Goal: Transaction & Acquisition: Purchase product/service

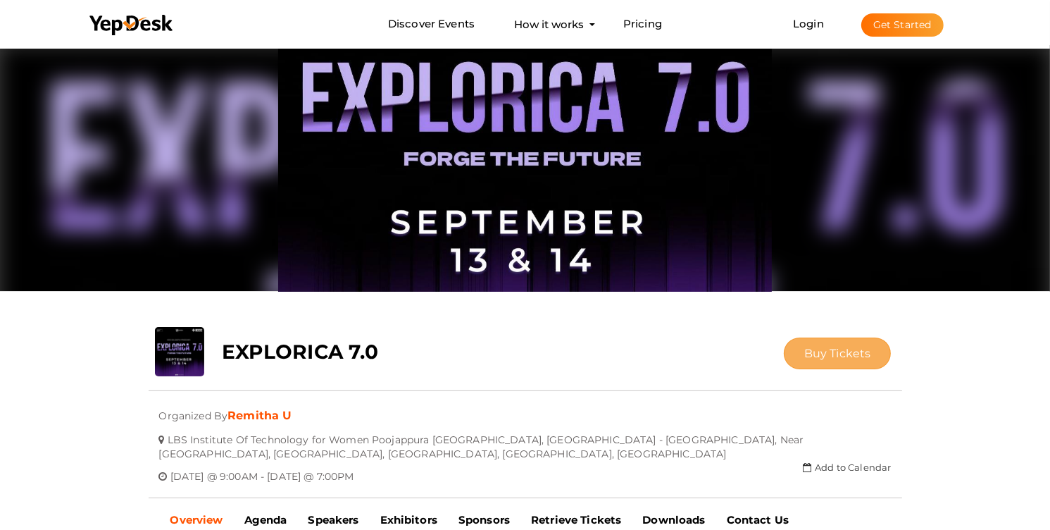
click at [834, 351] on span "Buy Tickets" at bounding box center [837, 353] width 67 height 13
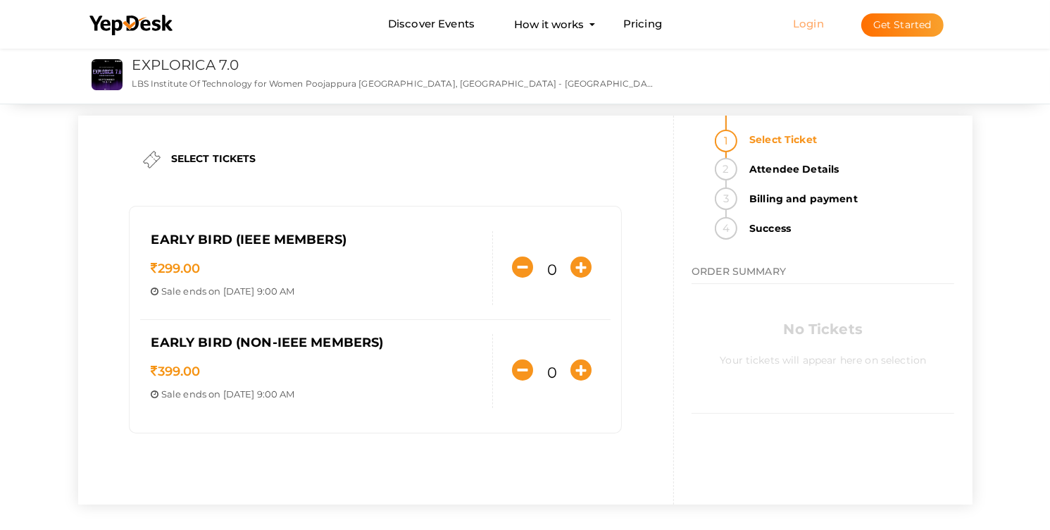
click at [807, 23] on link "Login" at bounding box center [808, 23] width 31 height 13
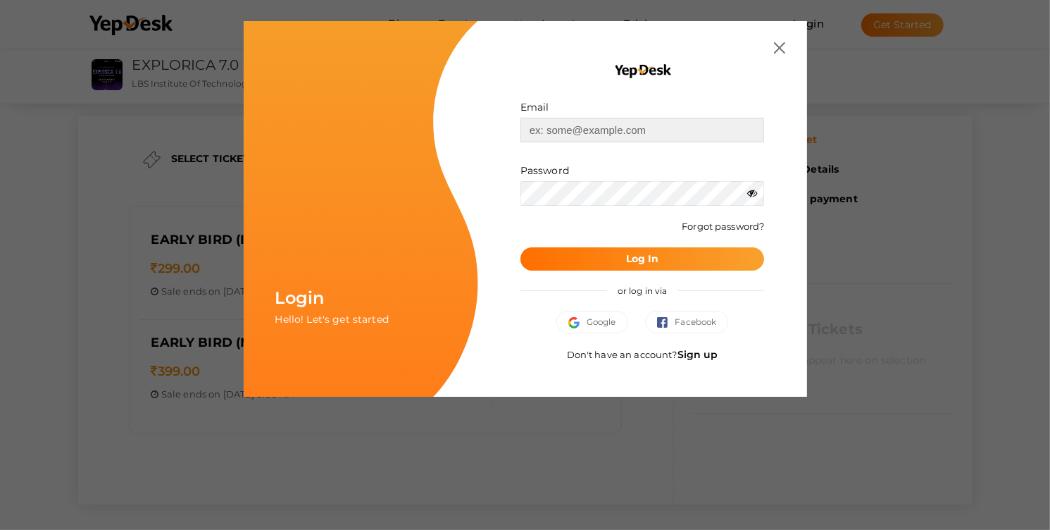
click at [665, 132] on input "text" at bounding box center [643, 130] width 244 height 25
type input "[EMAIL_ADDRESS][DOMAIN_NAME]"
click at [660, 250] on button "Log In" at bounding box center [643, 258] width 244 height 23
click at [714, 230] on link "Forgot password?" at bounding box center [723, 225] width 82 height 11
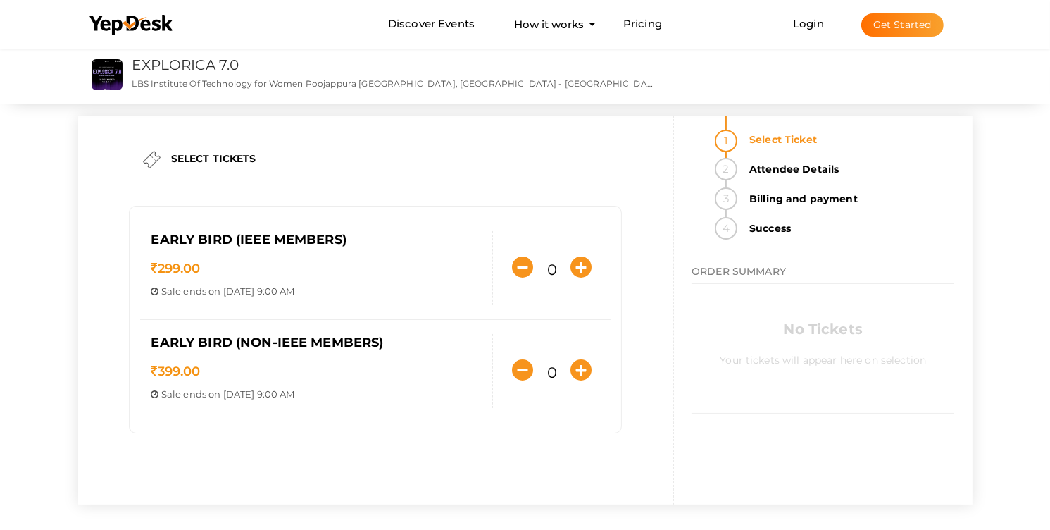
click at [894, 29] on button "Get Started" at bounding box center [903, 24] width 82 height 23
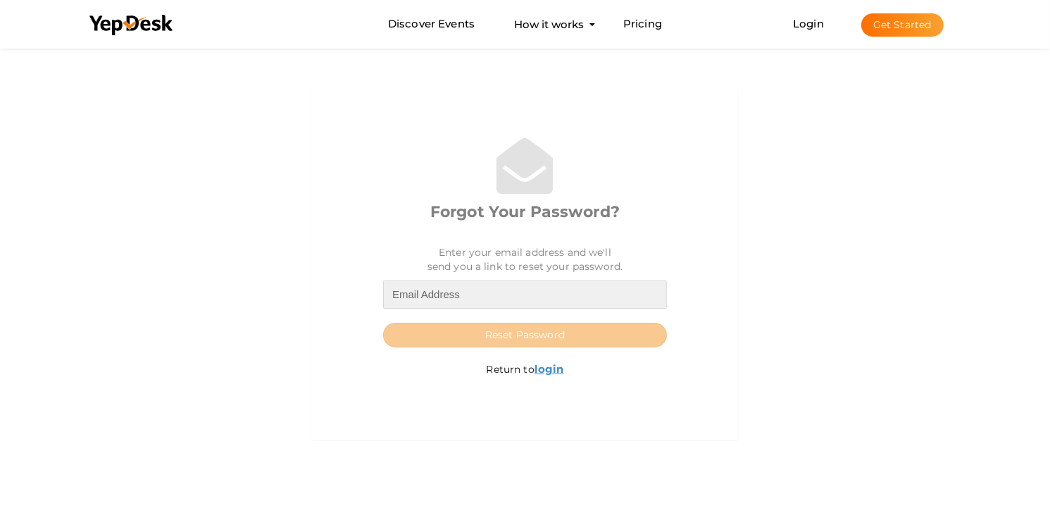
click at [502, 287] on input "email" at bounding box center [525, 294] width 284 height 28
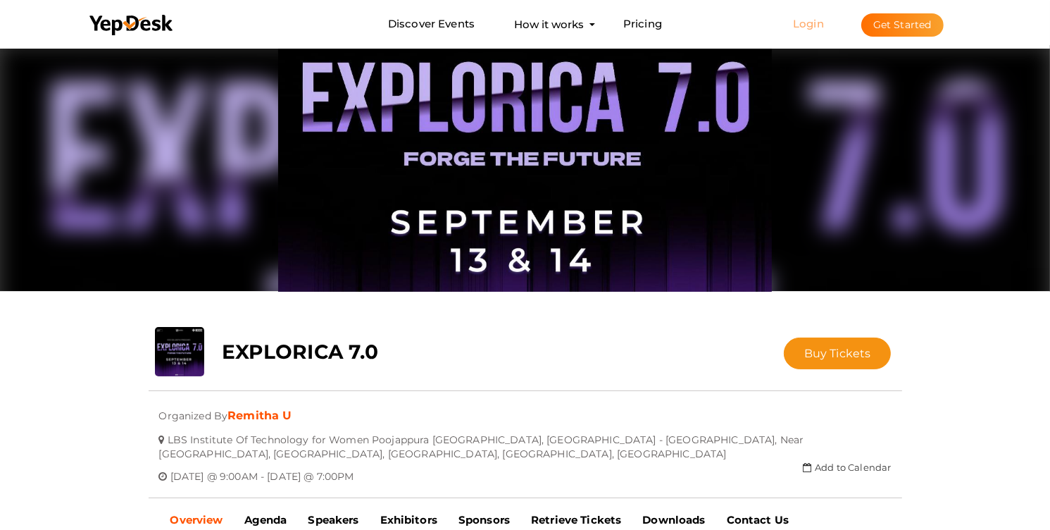
click at [803, 23] on link "Login" at bounding box center [808, 23] width 31 height 13
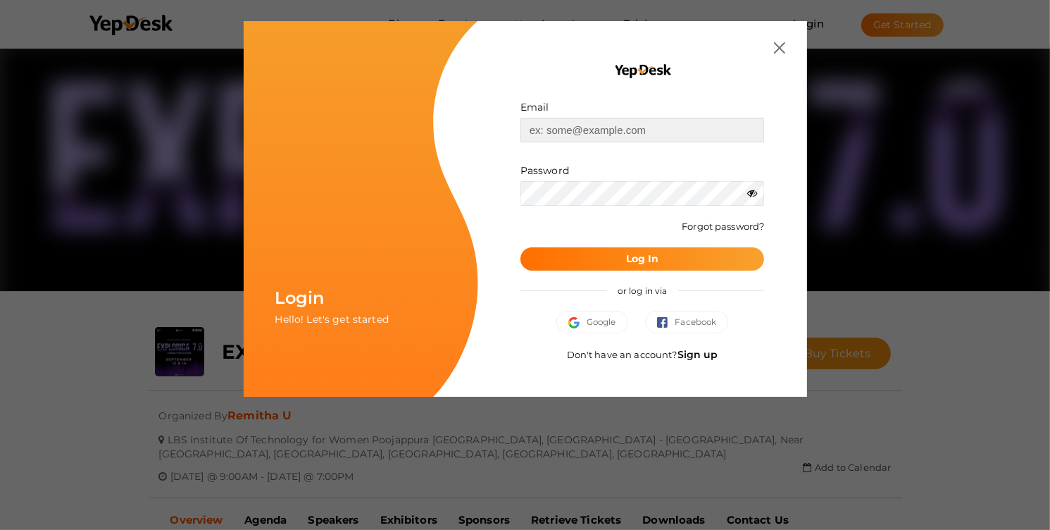
click at [685, 133] on input "text" at bounding box center [643, 130] width 244 height 25
type input "[EMAIL_ADDRESS][DOMAIN_NAME]"
click at [831, 197] on div "Login Hello! Let's get started Email meenakshigopan2003@gmail.com Invalid email…" at bounding box center [525, 265] width 1050 height 530
click at [588, 327] on span "Google" at bounding box center [592, 322] width 48 height 14
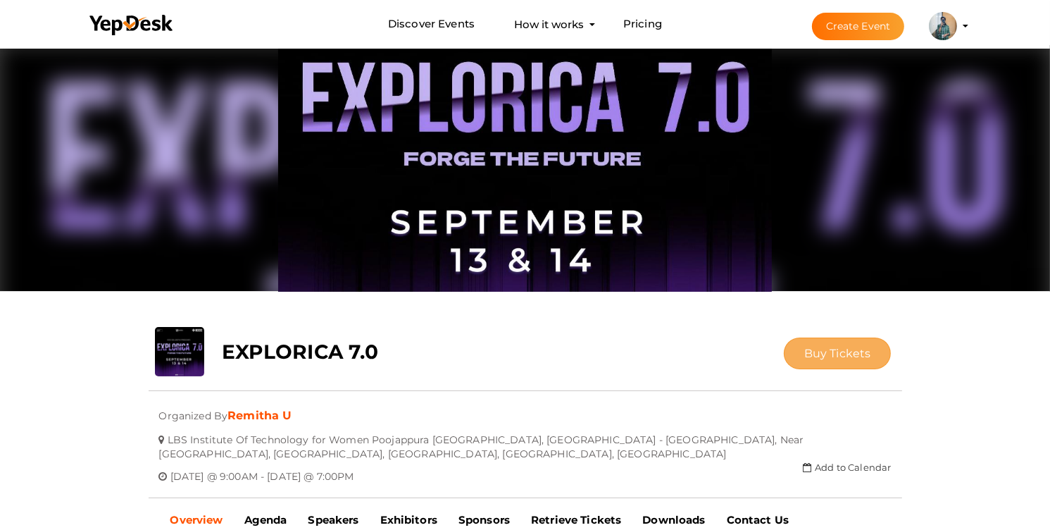
click at [827, 354] on span "Buy Tickets" at bounding box center [837, 353] width 67 height 13
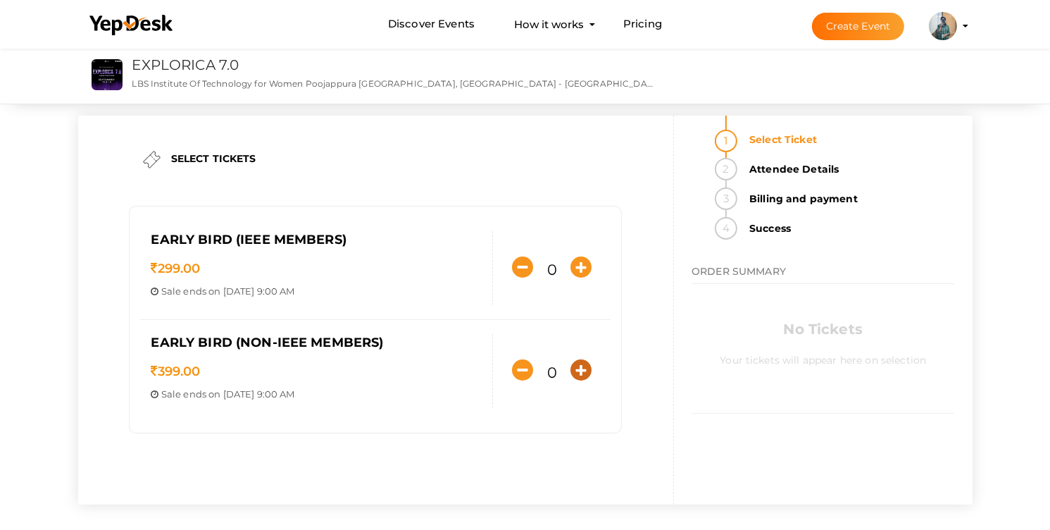
click at [568, 363] on button "button" at bounding box center [581, 370] width 28 height 28
type input "1"
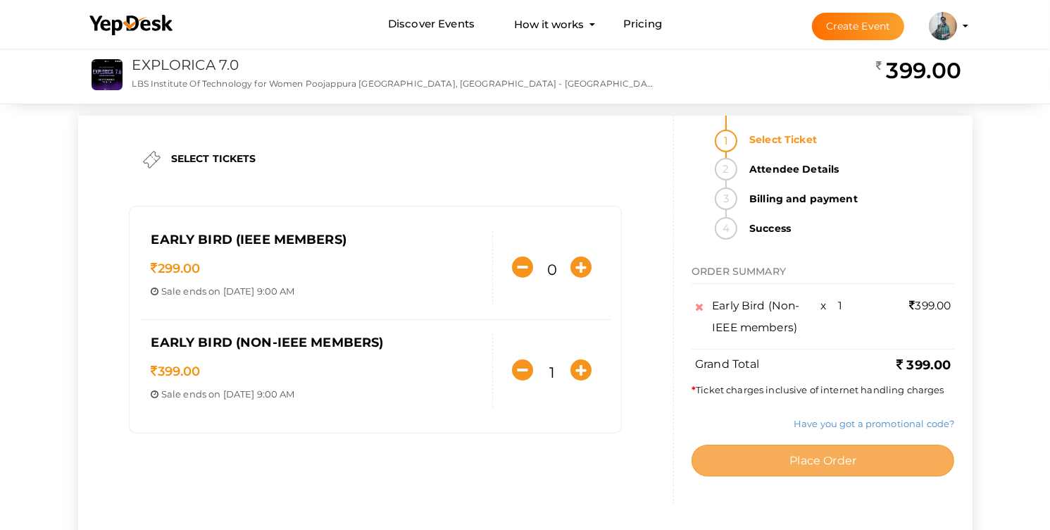
click at [788, 464] on button "Place Order" at bounding box center [823, 460] width 263 height 32
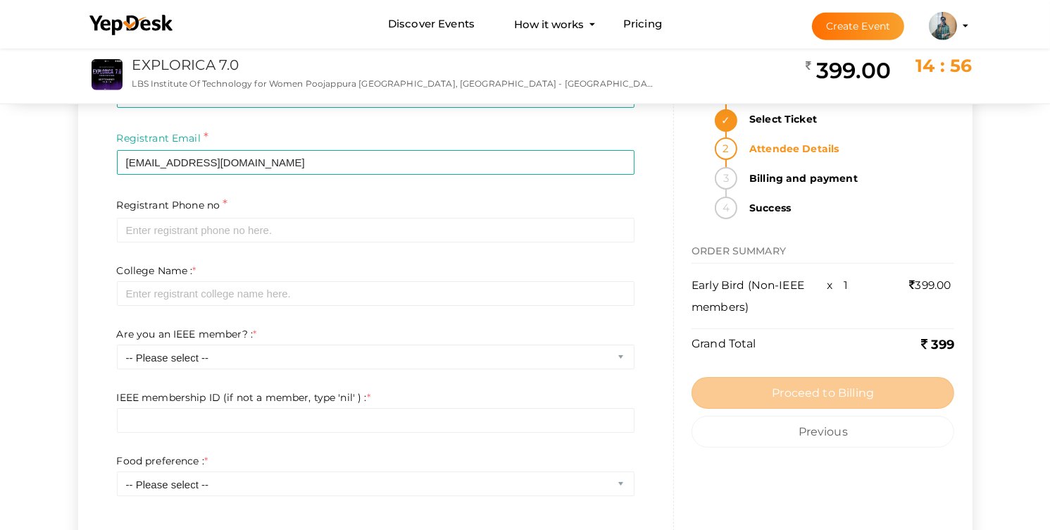
scroll to position [142, 0]
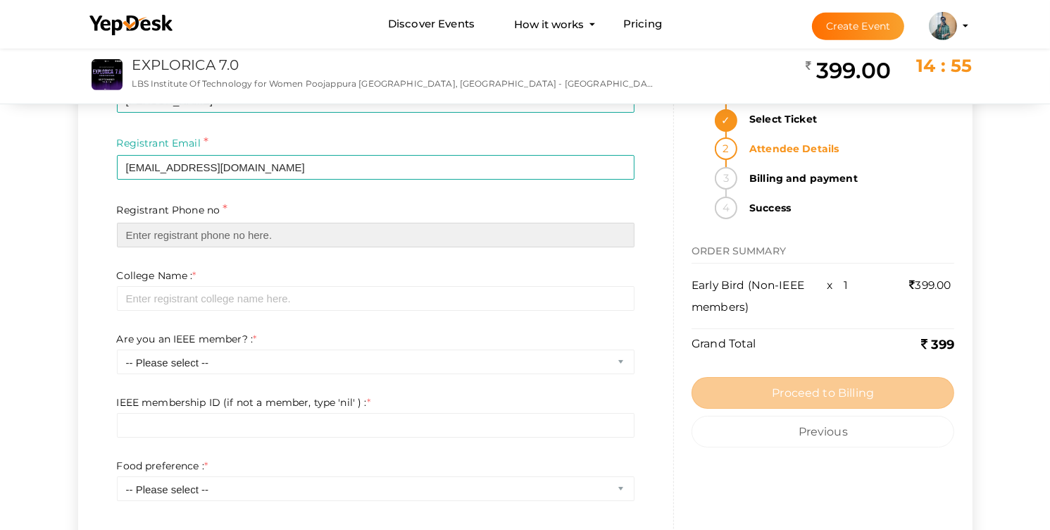
click at [312, 238] on input "text" at bounding box center [376, 235] width 518 height 25
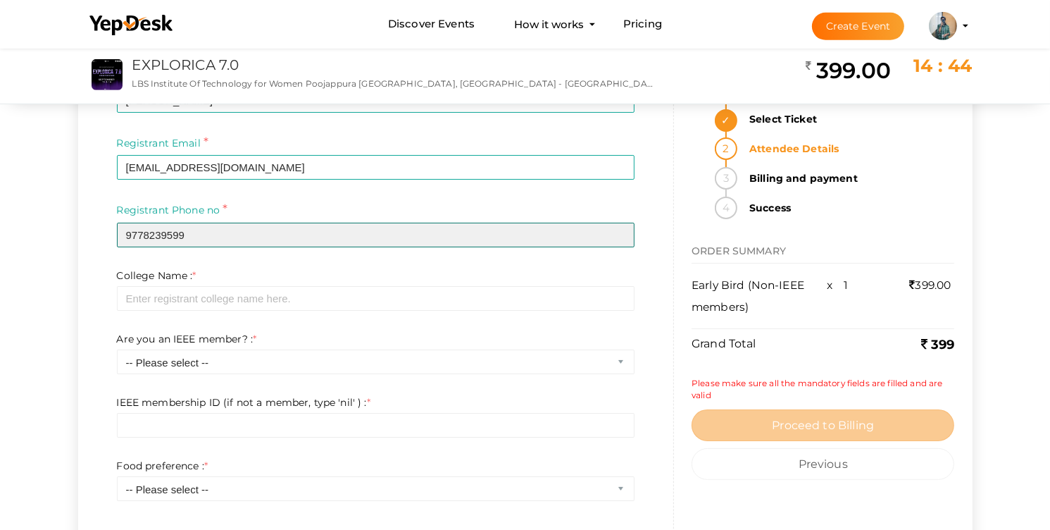
type input "9778239599"
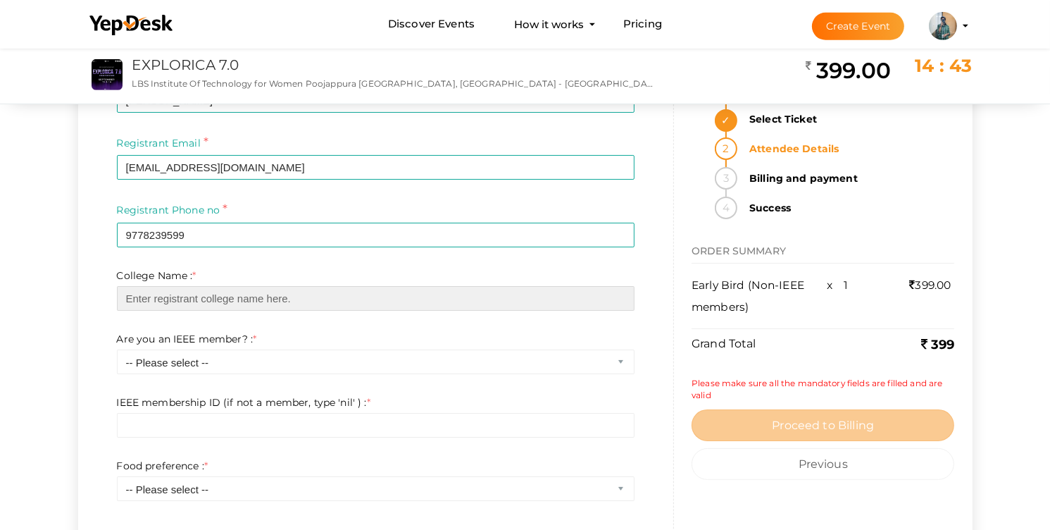
click at [145, 304] on input "text" at bounding box center [376, 298] width 518 height 25
type input "LBS INSTITUTE OF TECHNOLOGY FOR WOMEN TVM"
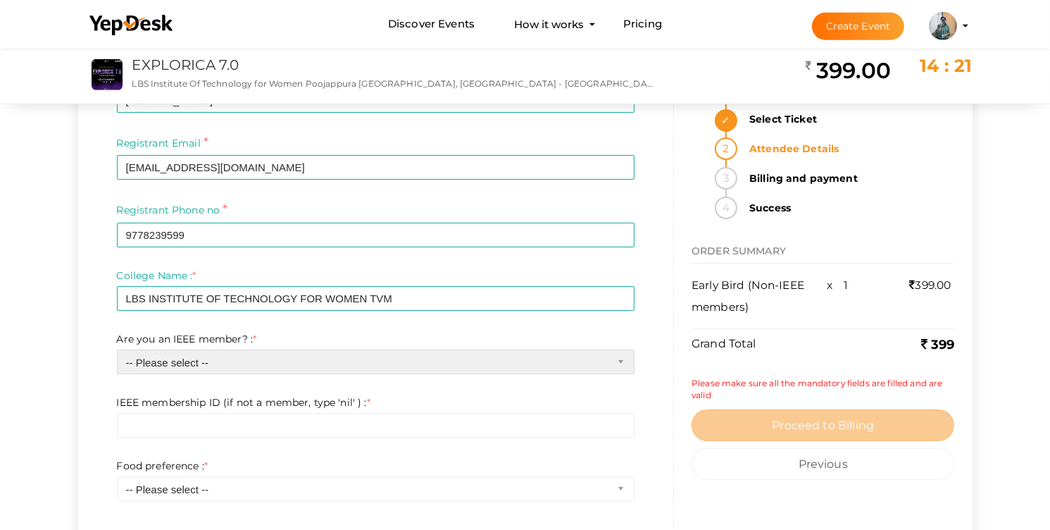
click at [117, 349] on select "-- Please select -- Yes No" at bounding box center [376, 361] width 518 height 25
select select "1"
click option "No" at bounding box center [0, 0] width 0 height 0
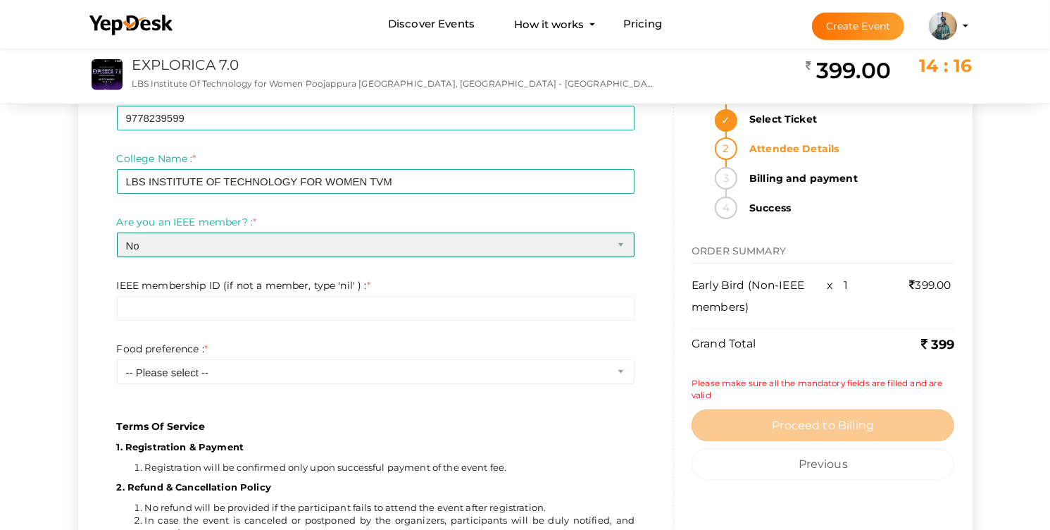
scroll to position [259, 0]
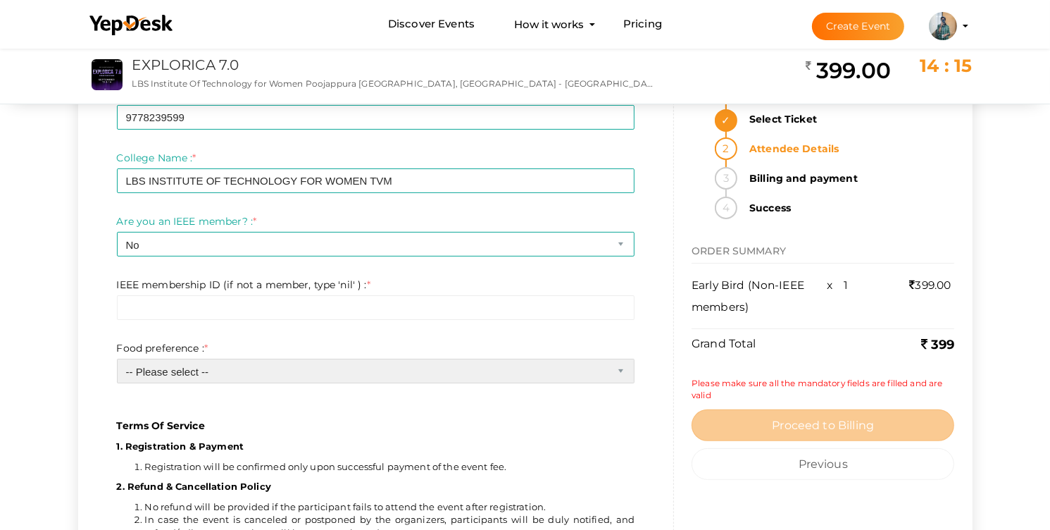
click at [117, 359] on select "-- Please select -- Veg Non veg" at bounding box center [376, 371] width 518 height 25
select select "1"
click option "Non veg" at bounding box center [0, 0] width 0 height 0
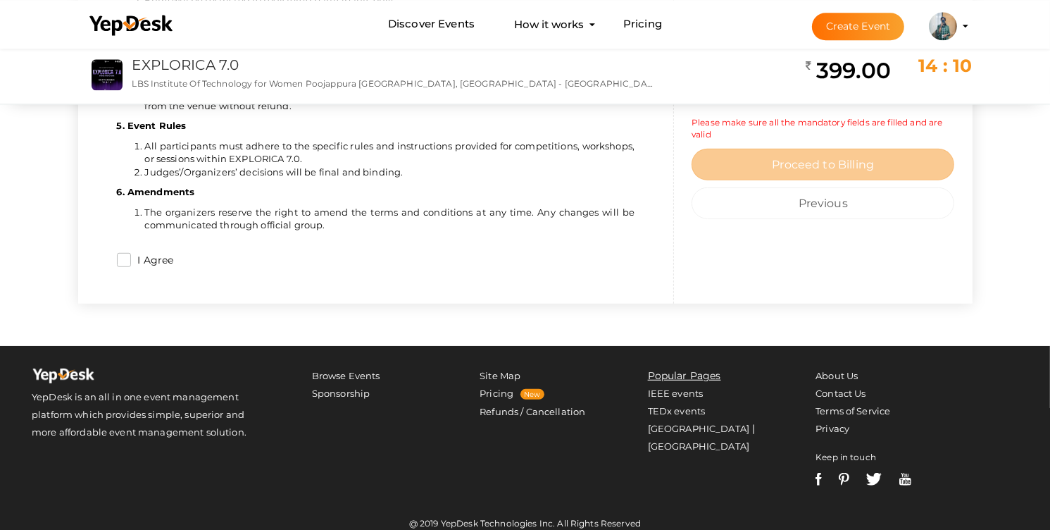
scroll to position [859, 0]
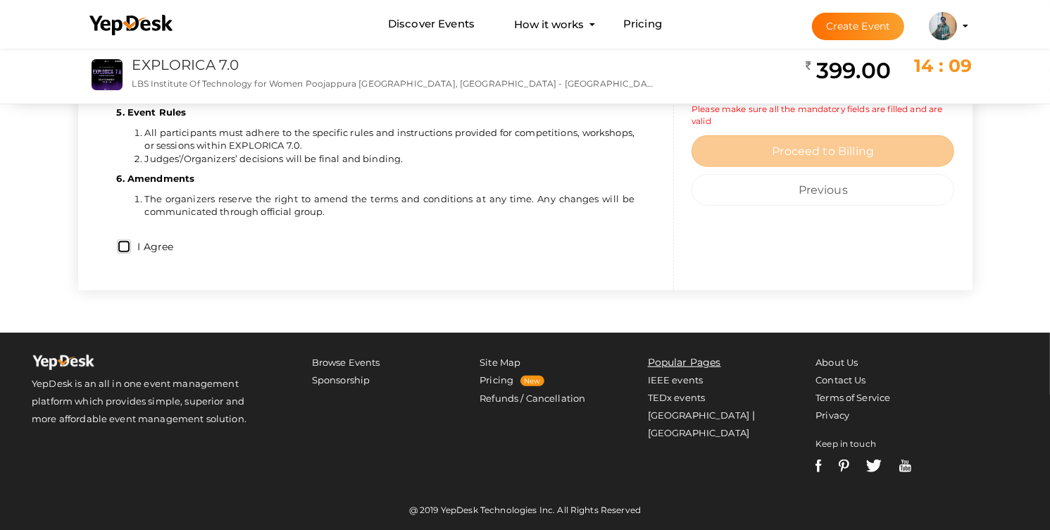
click at [123, 244] on input "I Agree" at bounding box center [124, 247] width 14 height 14
checkbox input "true"
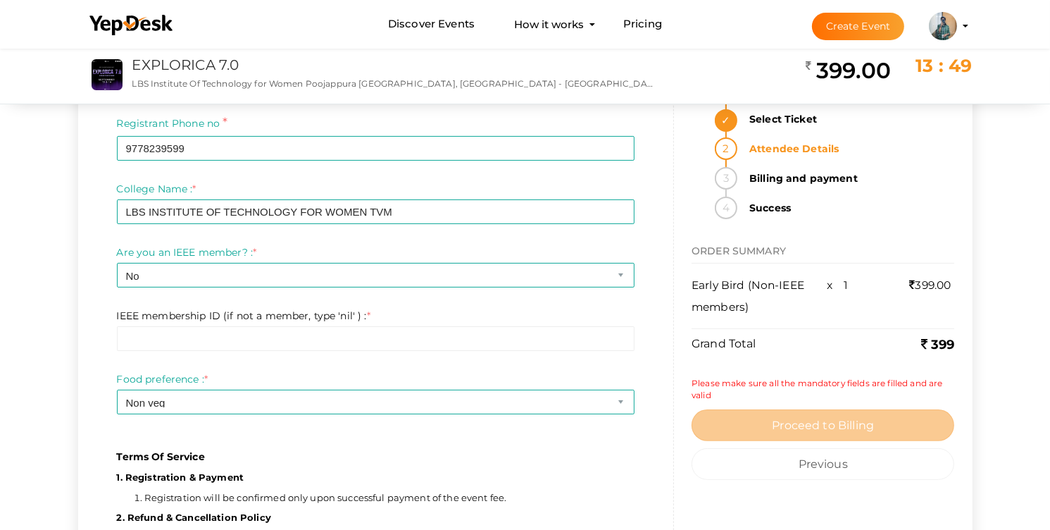
scroll to position [230, 0]
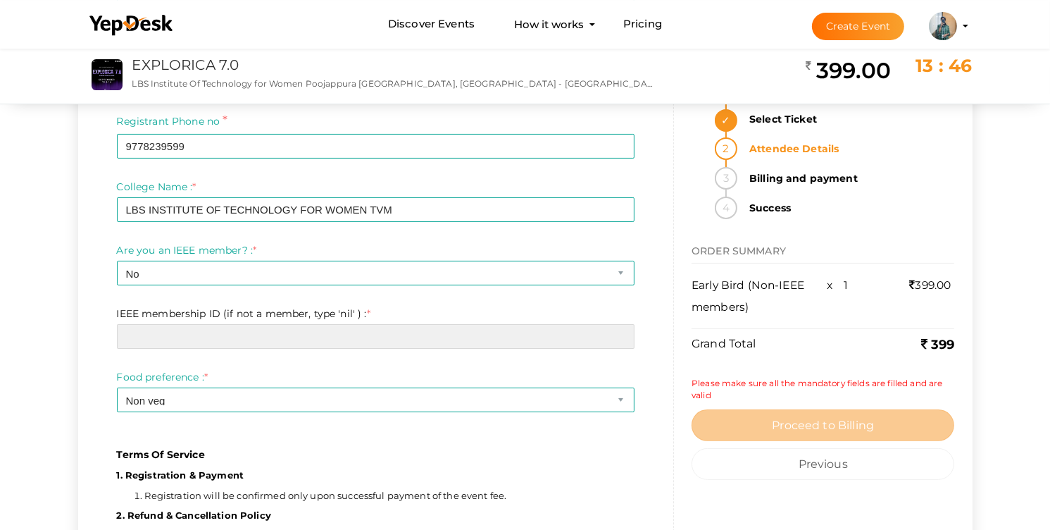
click at [395, 345] on input "text" at bounding box center [376, 336] width 518 height 25
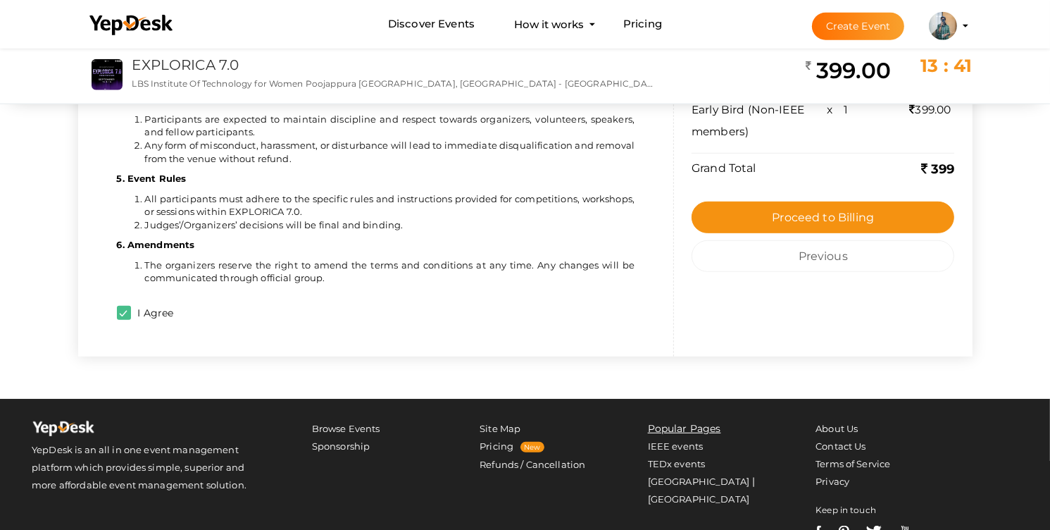
scroll to position [859, 0]
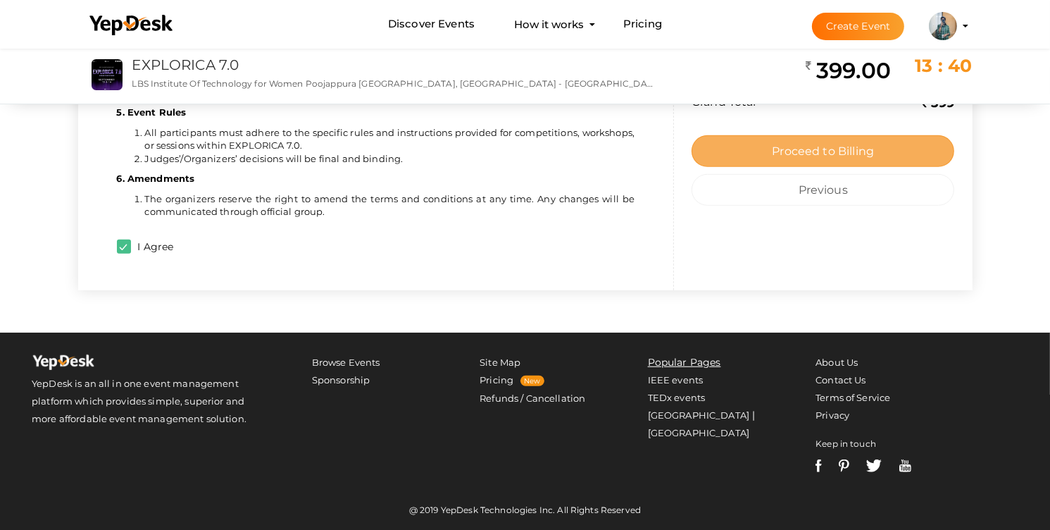
type input "NIL"
click at [707, 150] on button "Proceed to Billing" at bounding box center [823, 151] width 263 height 32
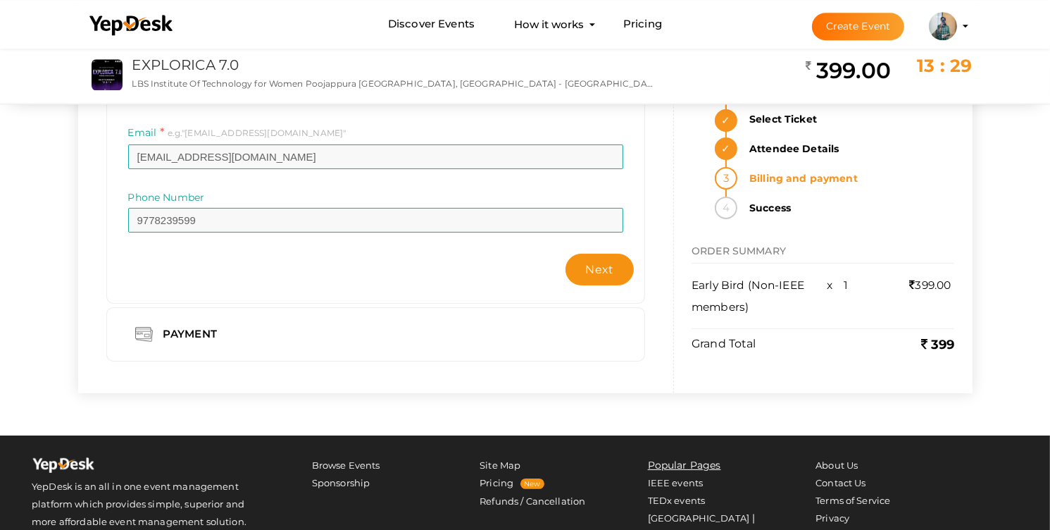
scroll to position [175, 0]
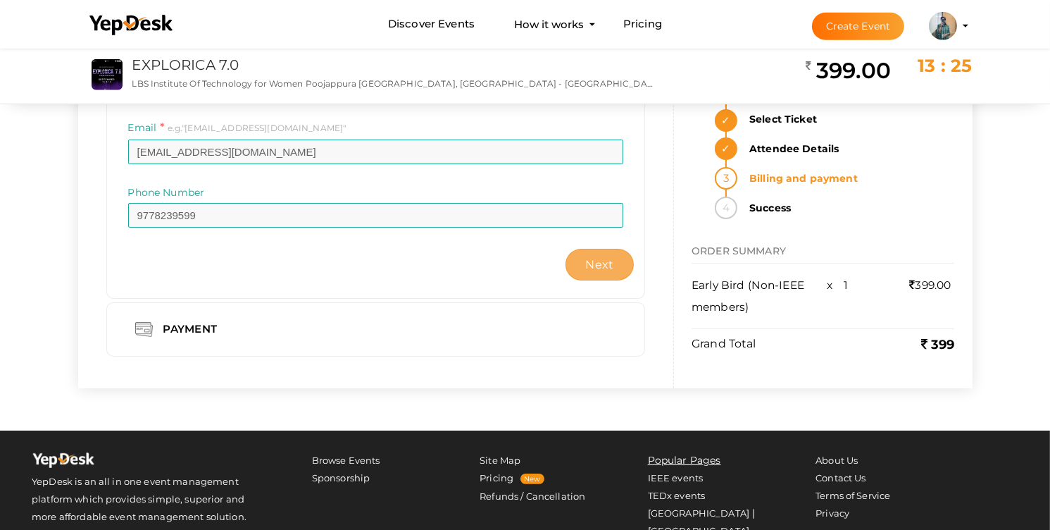
click at [616, 267] on button "Next" at bounding box center [600, 265] width 69 height 32
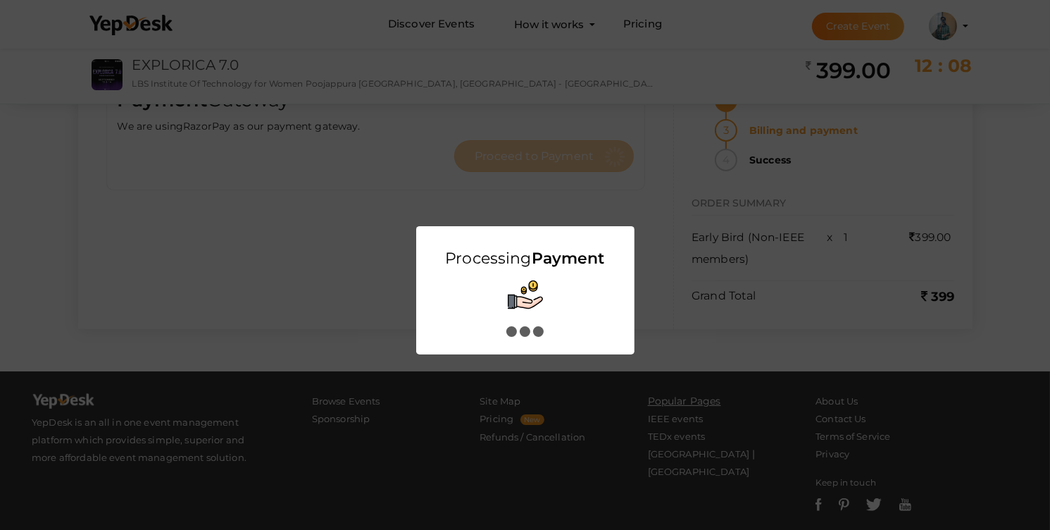
scroll to position [0, 0]
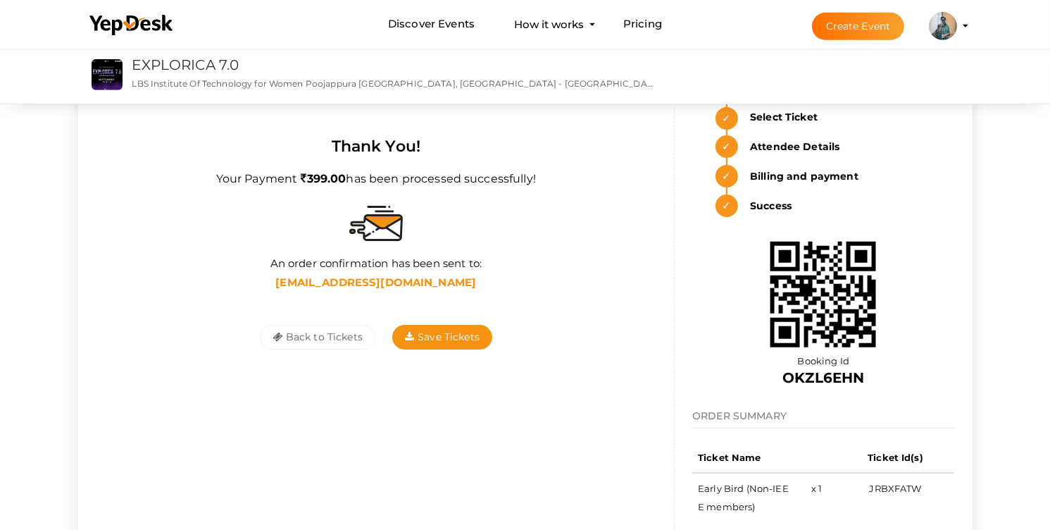
scroll to position [18, 0]
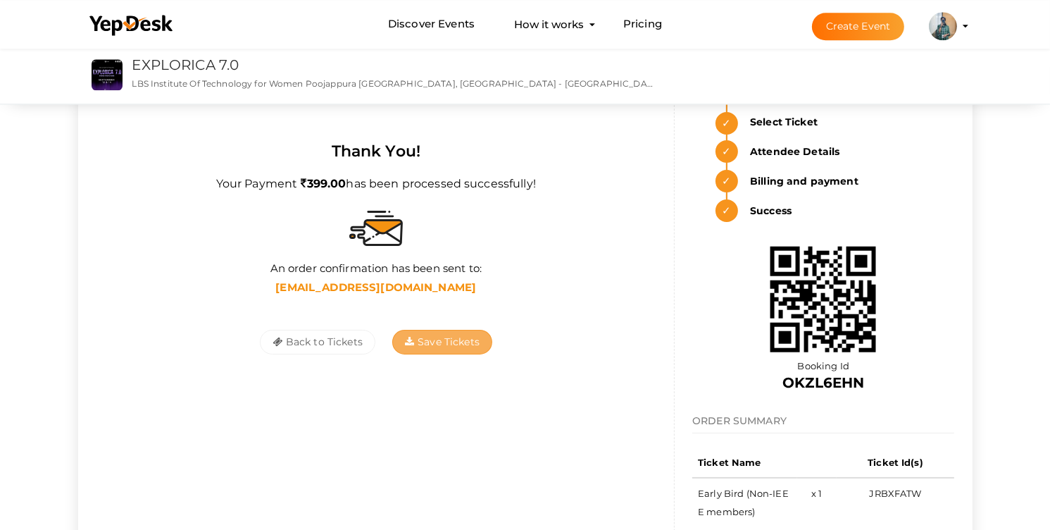
click at [438, 340] on span "Save Tickets" at bounding box center [442, 341] width 75 height 13
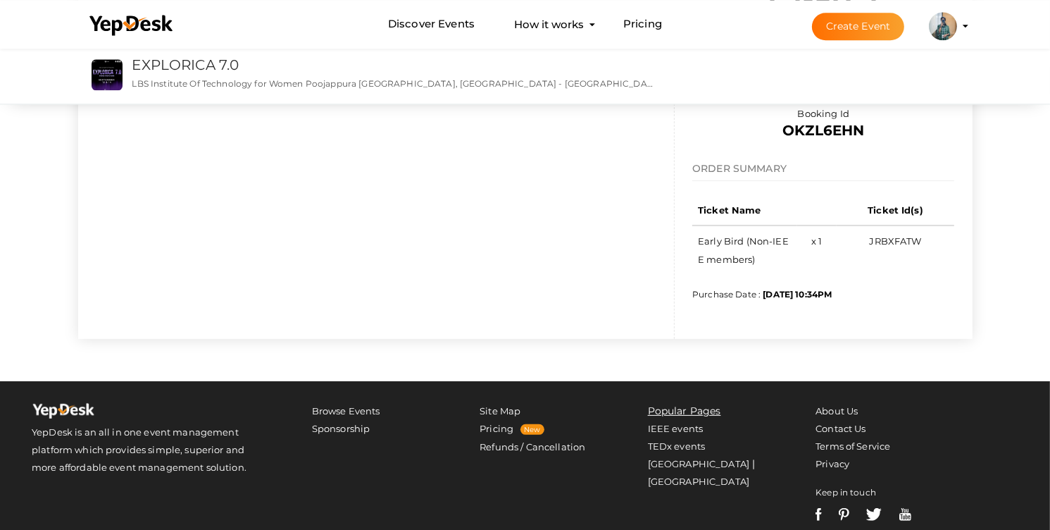
scroll to position [0, 0]
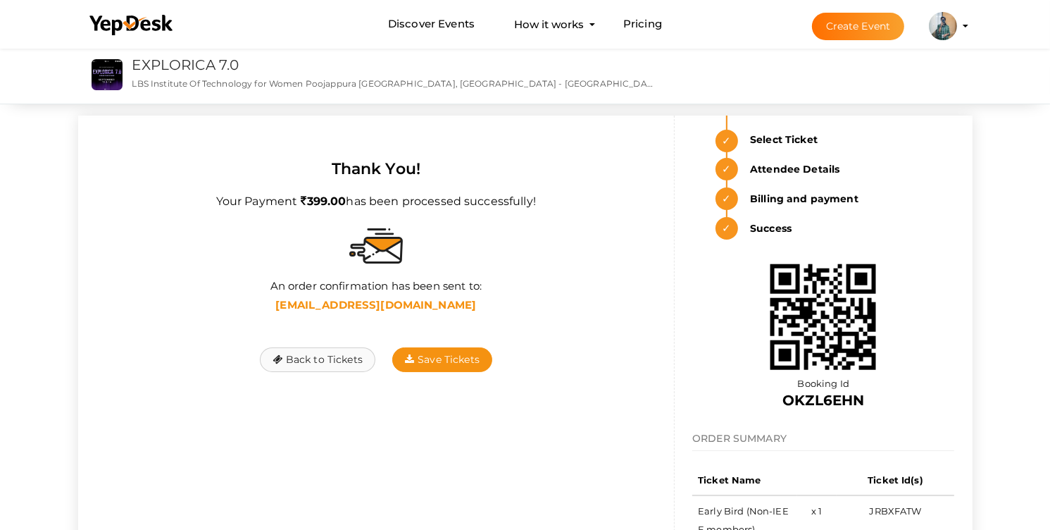
click at [337, 365] on button "Back to Tickets" at bounding box center [318, 359] width 116 height 25
